Goal: Information Seeking & Learning: Check status

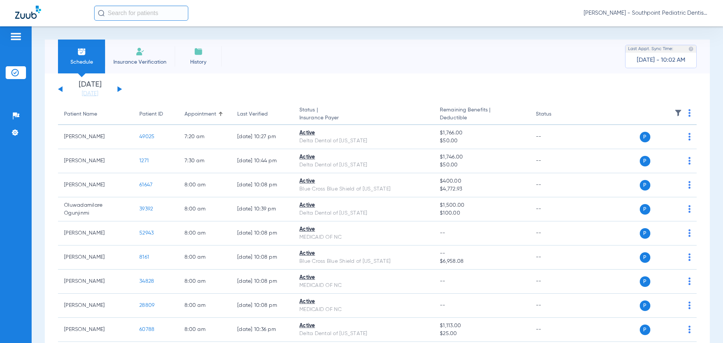
click at [119, 91] on button at bounding box center [119, 89] width 5 height 6
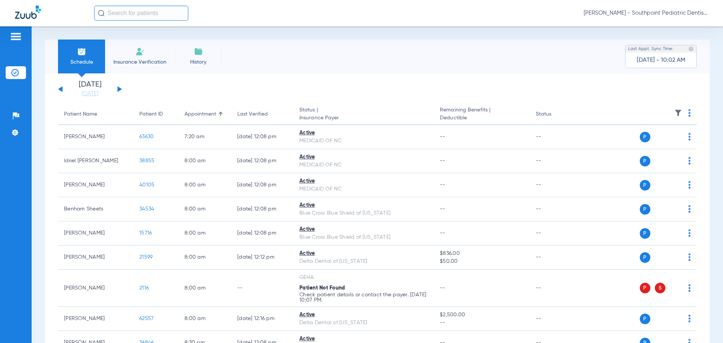
click at [674, 110] on img at bounding box center [678, 113] width 8 height 8
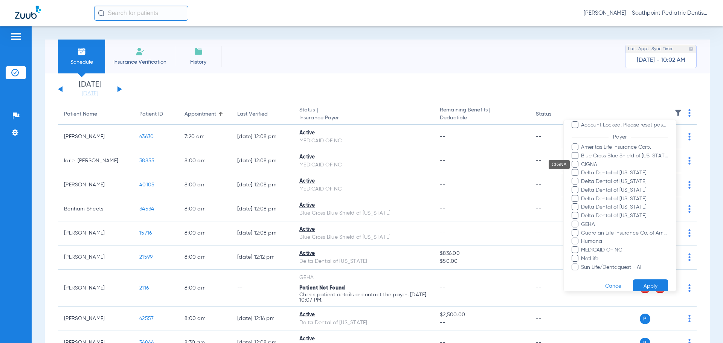
scroll to position [98, 0]
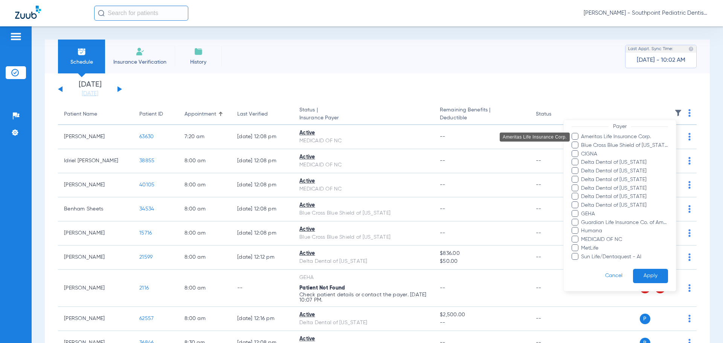
click at [586, 139] on span "Ameritas Life Insurance Corp." at bounding box center [624, 137] width 87 height 8
click at [582, 142] on input "Ameritas Life Insurance Corp." at bounding box center [582, 142] width 0 height 0
click at [586, 144] on span "Blue Cross Blue Shield of [US_STATE]" at bounding box center [624, 146] width 87 height 8
click at [582, 151] on input "Blue Cross Blue Shield of [US_STATE]" at bounding box center [582, 151] width 0 height 0
click at [587, 152] on span "CIGNA" at bounding box center [624, 154] width 87 height 8
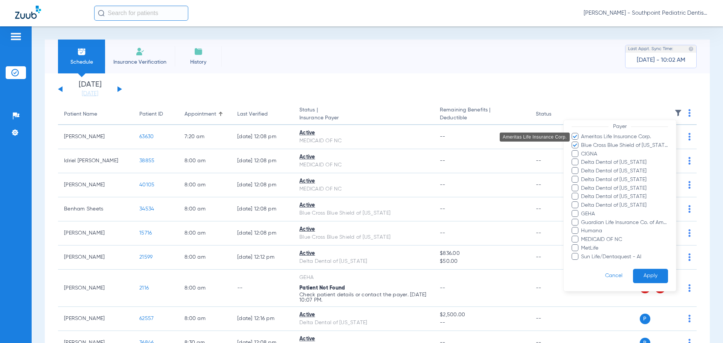
click at [582, 159] on input "CIGNA" at bounding box center [582, 159] width 0 height 0
click at [587, 160] on span "Delta Dental of [US_STATE]" at bounding box center [624, 162] width 87 height 8
click at [582, 168] on input "Delta Dental of [US_STATE]" at bounding box center [582, 168] width 0 height 0
click at [593, 166] on span "Delta Dental of [US_STATE]" at bounding box center [624, 162] width 87 height 8
click at [582, 168] on input "Delta Dental of [US_STATE]" at bounding box center [582, 168] width 0 height 0
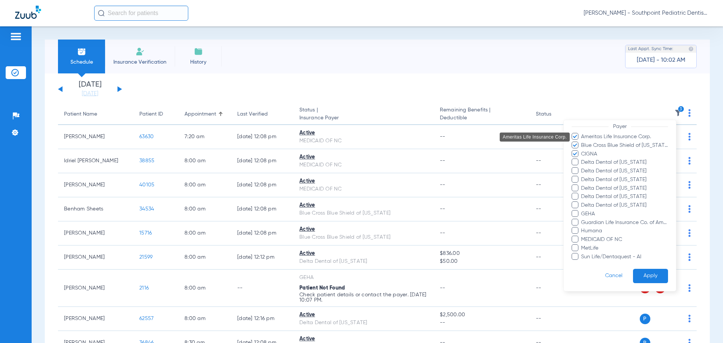
click at [596, 171] on span "Delta Dental of [US_STATE]" at bounding box center [624, 171] width 87 height 8
click at [582, 176] on input "Delta Dental of [US_STATE]" at bounding box center [582, 176] width 0 height 0
click at [596, 178] on span "Delta Dental of [US_STATE]" at bounding box center [624, 180] width 87 height 8
click at [582, 185] on input "Delta Dental of [US_STATE]" at bounding box center [582, 185] width 0 height 0
click at [593, 163] on span "Delta Dental of [US_STATE]" at bounding box center [624, 162] width 87 height 8
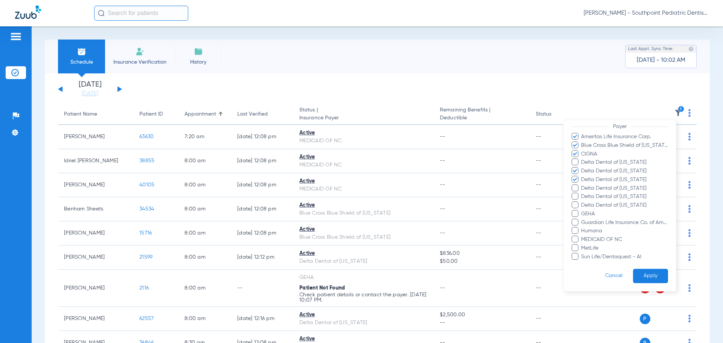
click at [582, 168] on input "Delta Dental of [US_STATE]" at bounding box center [582, 168] width 0 height 0
click at [596, 189] on span "Delta Dental of [US_STATE]" at bounding box center [624, 188] width 87 height 8
click at [582, 194] on input "Delta Dental of [US_STATE]" at bounding box center [582, 194] width 0 height 0
click at [591, 196] on span "Delta Dental of [US_STATE]" at bounding box center [624, 197] width 87 height 8
click at [582, 202] on input "Delta Dental of [US_STATE]" at bounding box center [582, 202] width 0 height 0
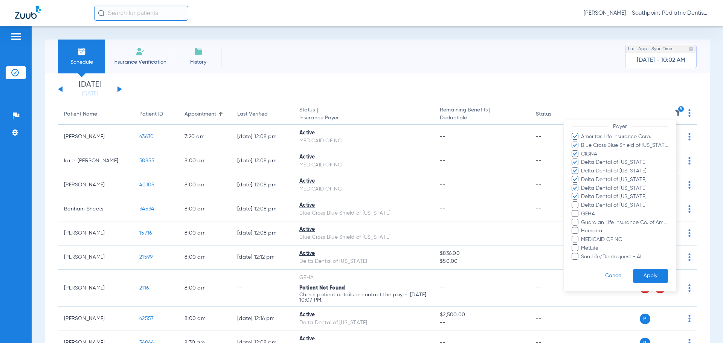
click at [592, 204] on span "Delta Dental of [US_STATE]" at bounding box center [624, 205] width 87 height 8
click at [582, 210] on input "Delta Dental of [US_STATE]" at bounding box center [582, 210] width 0 height 0
click at [590, 212] on span "GEHA" at bounding box center [624, 214] width 87 height 8
click at [582, 219] on input "GEHA" at bounding box center [582, 219] width 0 height 0
click at [589, 221] on span "Guardian Life Insurance Co. of America" at bounding box center [624, 223] width 87 height 8
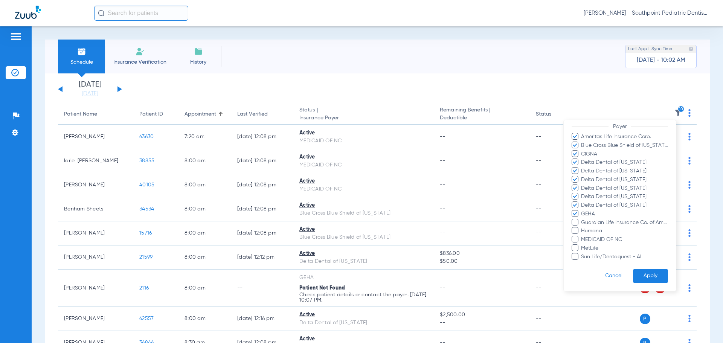
click at [582, 228] on input "Guardian Life Insurance Co. of America" at bounding box center [582, 228] width 0 height 0
click at [592, 229] on span "Humana" at bounding box center [624, 231] width 87 height 8
click at [582, 236] on input "Humana" at bounding box center [582, 236] width 0 height 0
click at [591, 247] on span "MetLife" at bounding box center [624, 248] width 87 height 8
click at [582, 253] on input "MetLife" at bounding box center [582, 253] width 0 height 0
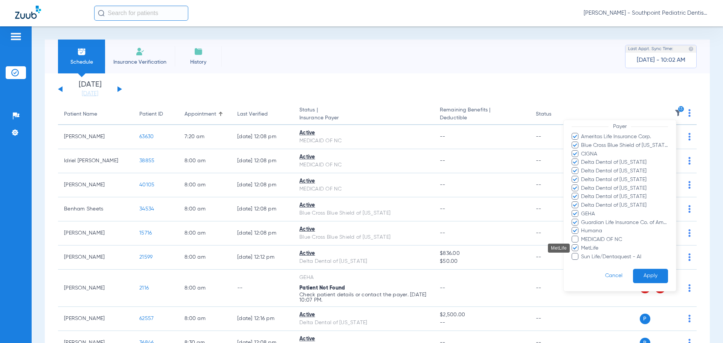
click at [594, 251] on span "MetLife" at bounding box center [624, 248] width 87 height 8
click at [582, 253] on input "MetLife" at bounding box center [582, 253] width 0 height 0
click at [594, 247] on span "MetLife" at bounding box center [624, 248] width 87 height 8
click at [582, 253] on input "MetLife" at bounding box center [582, 253] width 0 height 0
click at [595, 255] on span "Sun Life/Dentaquest - AI" at bounding box center [624, 257] width 87 height 8
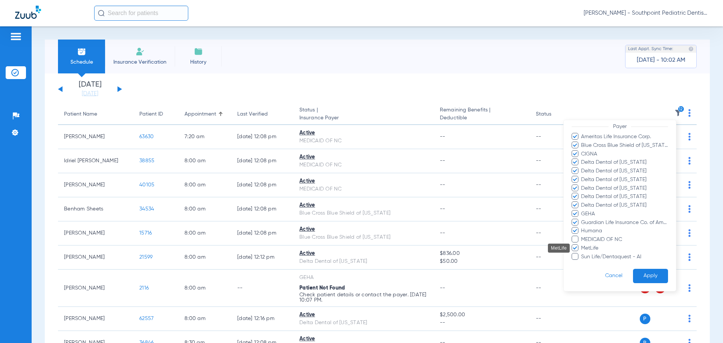
click at [582, 262] on input "Sun Life/Dentaquest - AI" at bounding box center [582, 262] width 0 height 0
click at [648, 272] on button "Apply" at bounding box center [650, 276] width 35 height 15
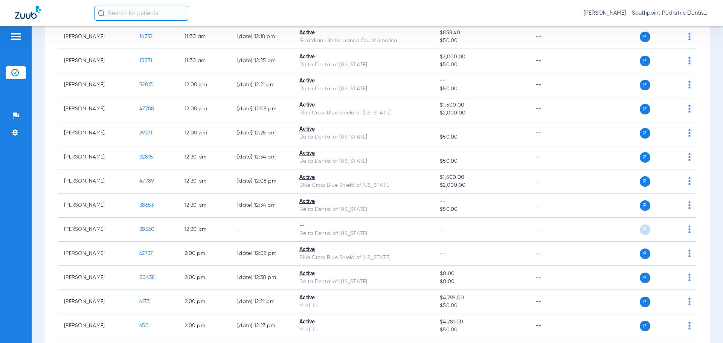
scroll to position [791, 0]
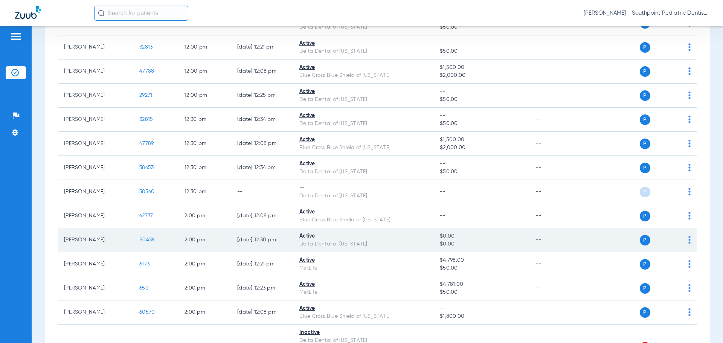
click at [147, 243] on td "50438" at bounding box center [155, 240] width 45 height 24
click at [149, 238] on span "50438" at bounding box center [146, 239] width 15 height 5
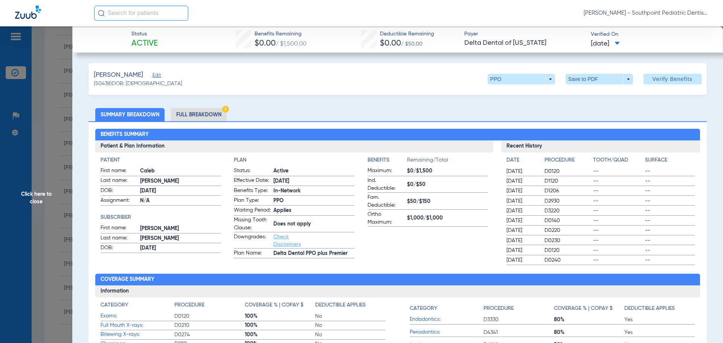
click at [218, 117] on li "Full Breakdown" at bounding box center [199, 114] width 56 height 13
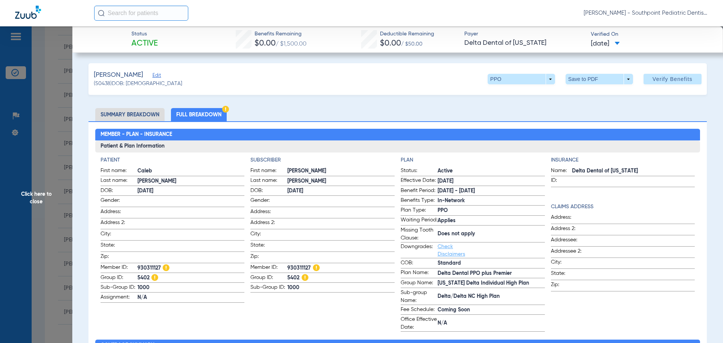
click at [474, 311] on form "Status: Active Effective Date: [DATE] Benefit Period: [DATE] - [DATE] Benefits …" at bounding box center [473, 249] width 144 height 165
click at [312, 165] on app-subscriber-information "Subscriber First name: [PERSON_NAME] Last name: [PERSON_NAME]: [DEMOGRAPHIC_DAT…" at bounding box center [322, 243] width 144 height 175
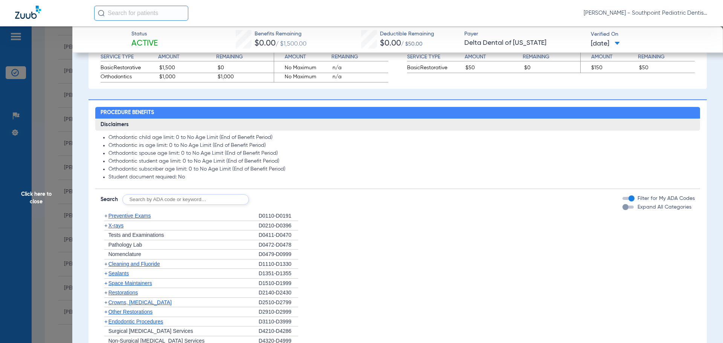
scroll to position [602, 0]
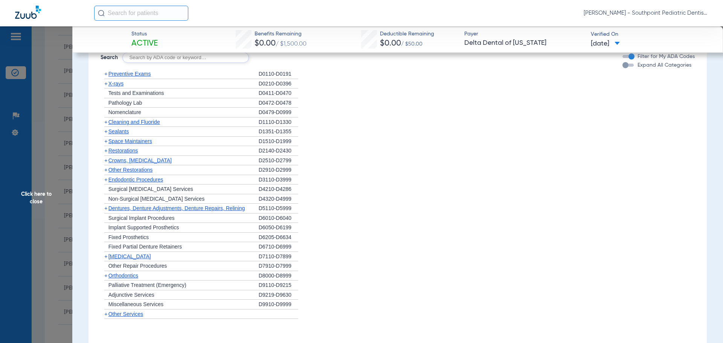
click at [166, 79] on div "+ Preventive Exams" at bounding box center [180, 74] width 158 height 10
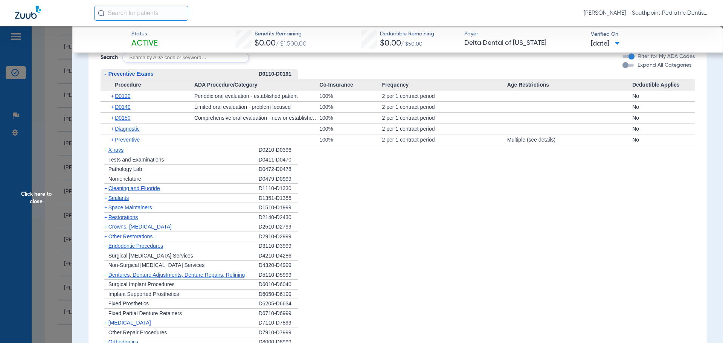
click at [149, 112] on div "+ D0140" at bounding box center [150, 107] width 88 height 11
click at [125, 110] on span "D0140" at bounding box center [122, 107] width 15 height 6
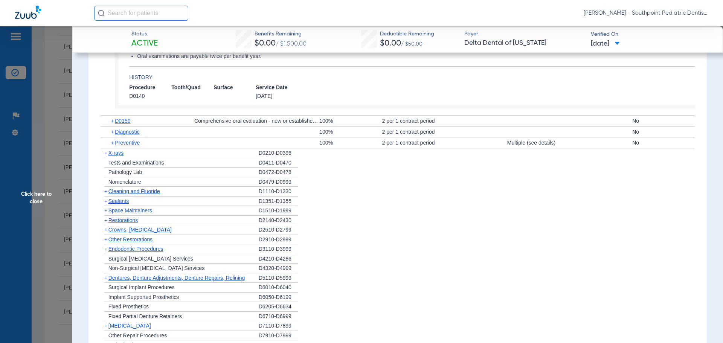
scroll to position [678, 0]
click at [131, 157] on div "+ X-rays" at bounding box center [180, 153] width 158 height 10
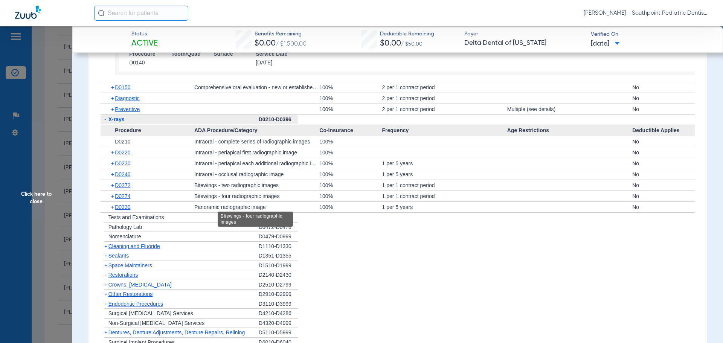
scroll to position [715, 0]
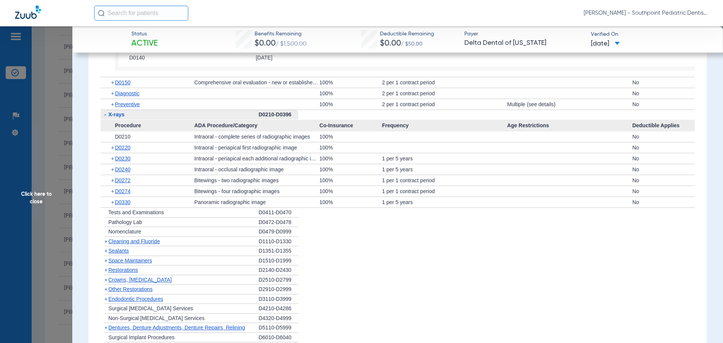
click at [165, 246] on div "+ Cleaning and Fluoride" at bounding box center [180, 242] width 158 height 10
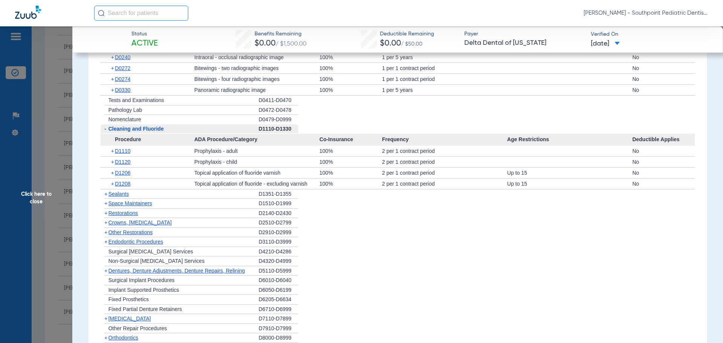
scroll to position [828, 0]
click at [175, 198] on div "+ Sealants" at bounding box center [180, 194] width 158 height 10
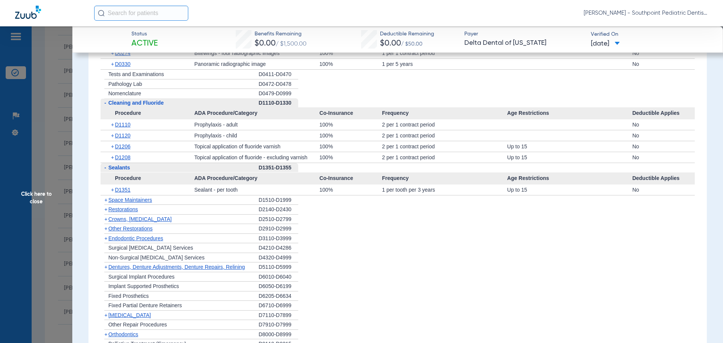
scroll to position [866, 0]
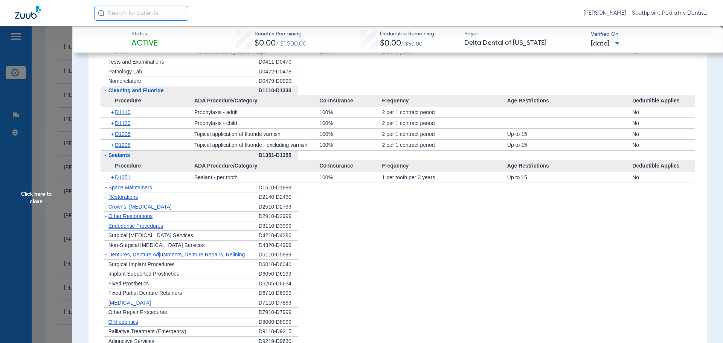
click at [179, 193] on div "+ Space Maintainers" at bounding box center [180, 188] width 158 height 10
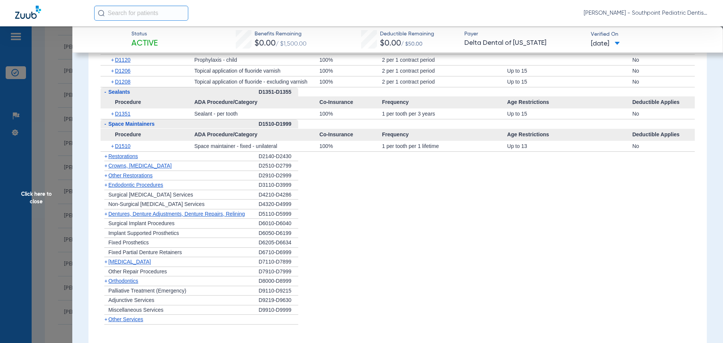
scroll to position [941, 0]
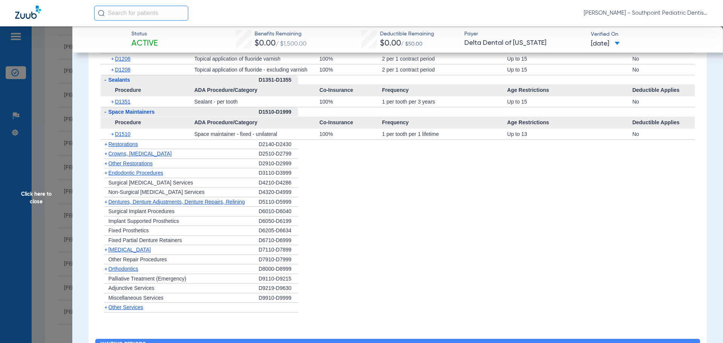
click at [183, 169] on div "+ Other Restorations" at bounding box center [180, 164] width 158 height 10
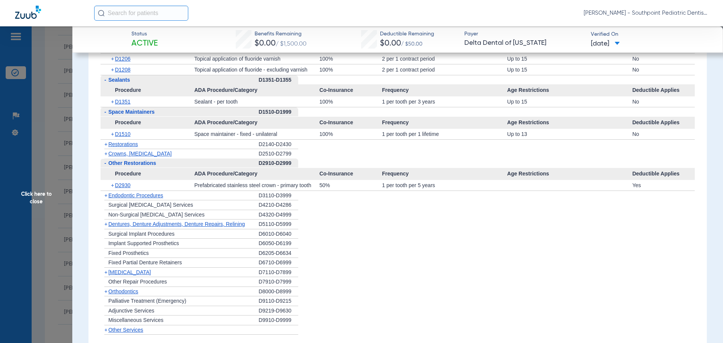
click at [173, 149] on div "+ Restorations" at bounding box center [180, 145] width 158 height 10
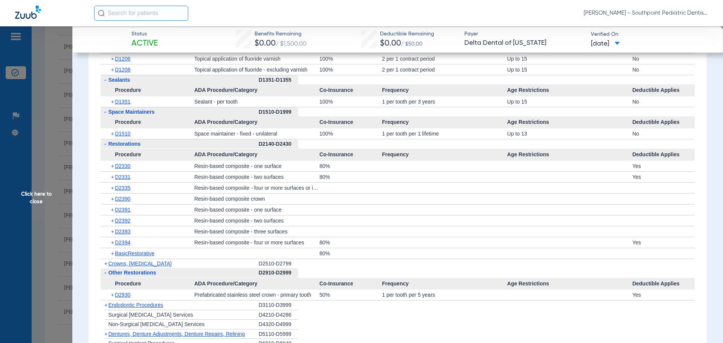
click at [173, 149] on div "- Restorations" at bounding box center [180, 144] width 158 height 10
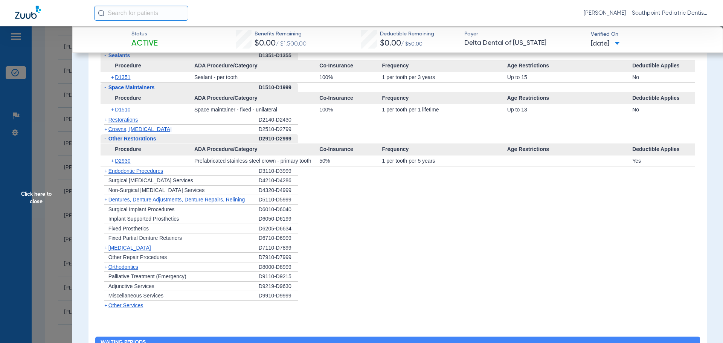
scroll to position [978, 0]
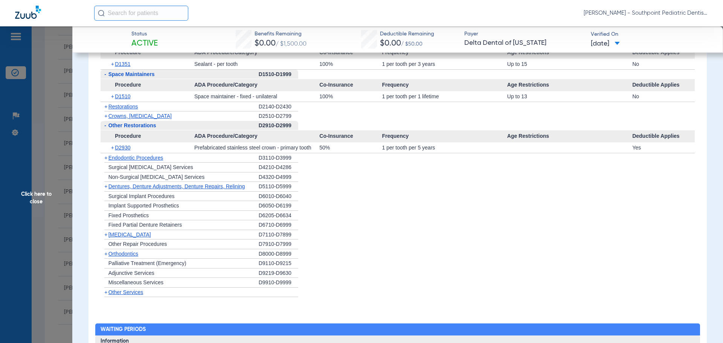
click at [189, 163] on div "+ Endodontic Procedures" at bounding box center [180, 158] width 158 height 10
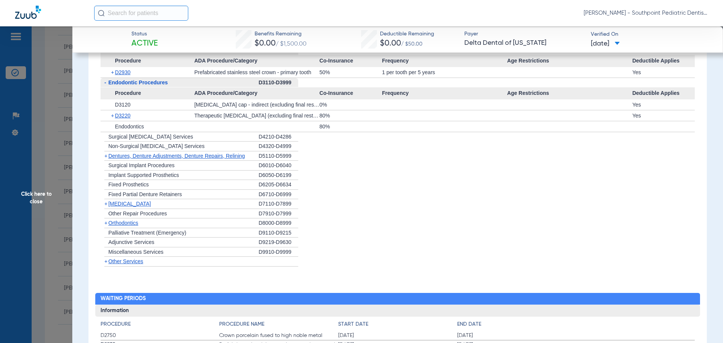
scroll to position [1054, 0]
click at [185, 208] on div "+ [MEDICAL_DATA]" at bounding box center [180, 204] width 158 height 10
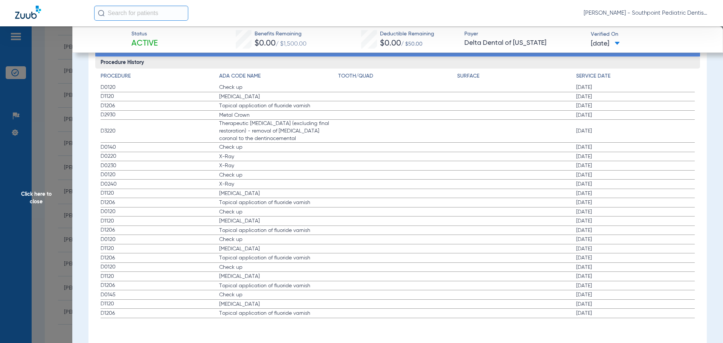
scroll to position [1499, 0]
click at [49, 91] on span "Click here to close" at bounding box center [36, 197] width 72 height 343
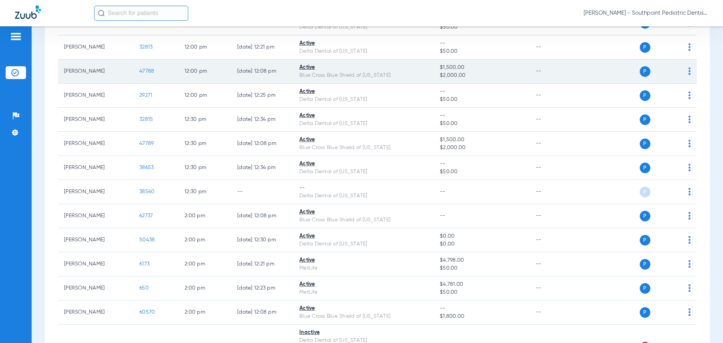
scroll to position [1210, 0]
